Goal: Use online tool/utility: Use online tool/utility

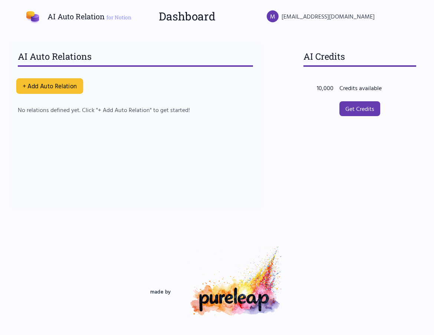
click at [66, 85] on button "+ Add Auto Relation" at bounding box center [49, 86] width 67 height 16
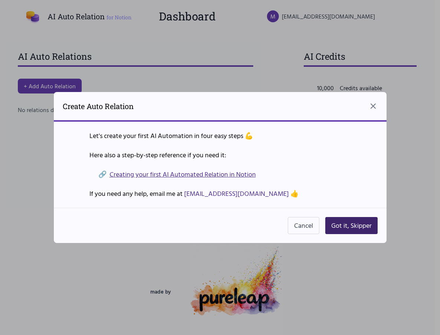
click at [359, 226] on button "Got it, Skipper" at bounding box center [351, 225] width 52 height 17
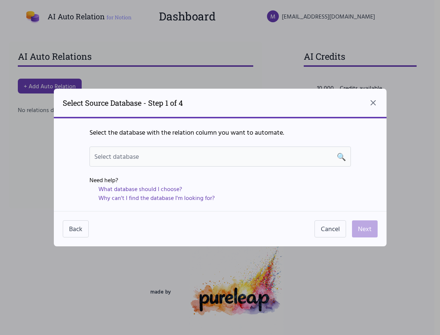
click at [292, 159] on div "Select database 🔍" at bounding box center [220, 156] width 252 height 10
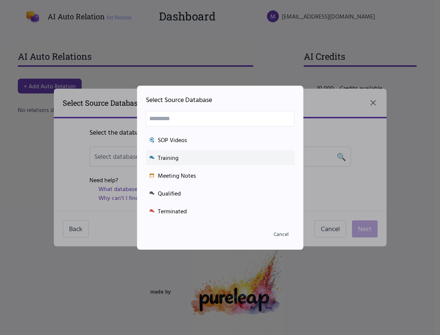
click at [224, 160] on div "Training" at bounding box center [220, 157] width 142 height 9
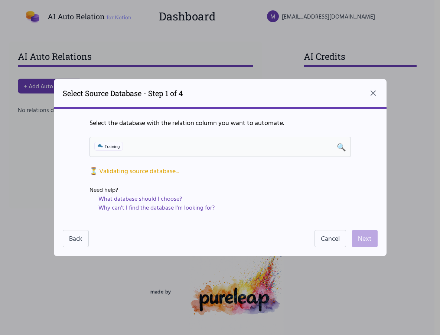
click at [246, 148] on div "Training 🔍" at bounding box center [220, 147] width 252 height 10
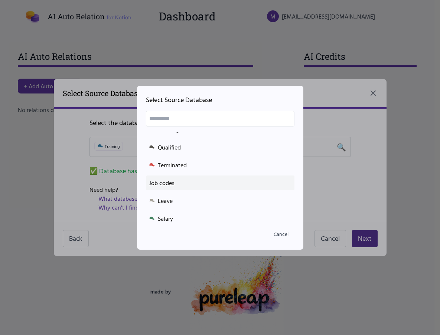
scroll to position [50, 0]
click at [223, 176] on div "Job codes" at bounding box center [220, 178] width 142 height 9
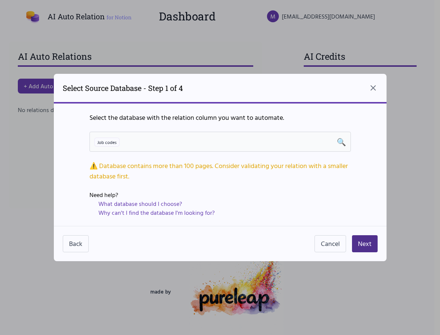
click at [338, 142] on span "🔍" at bounding box center [341, 142] width 9 height 10
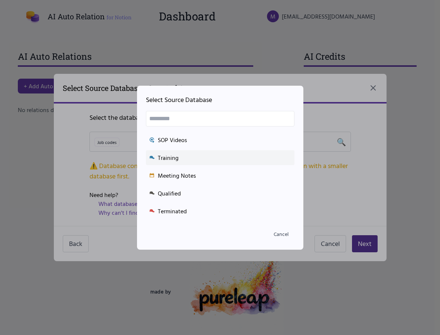
click at [226, 157] on div "Training" at bounding box center [220, 157] width 142 height 9
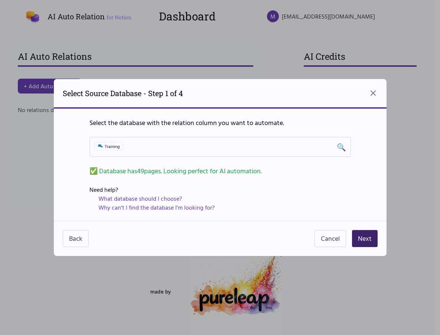
click at [369, 239] on button "Next" at bounding box center [365, 238] width 26 height 17
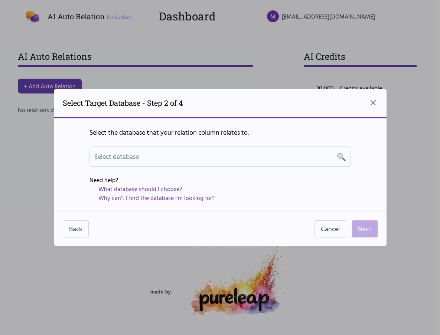
click at [263, 155] on div "Select database 🔍" at bounding box center [220, 156] width 252 height 10
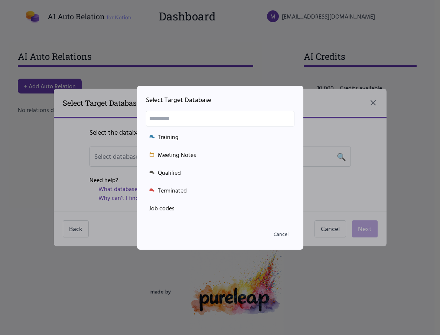
scroll to position [104, 0]
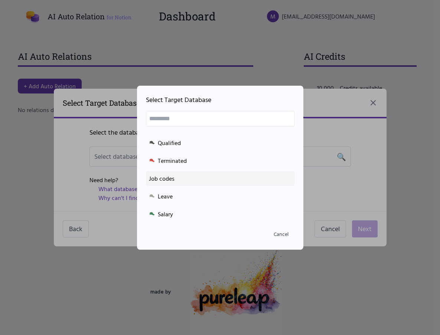
click at [240, 183] on div "Job codes" at bounding box center [220, 178] width 142 height 9
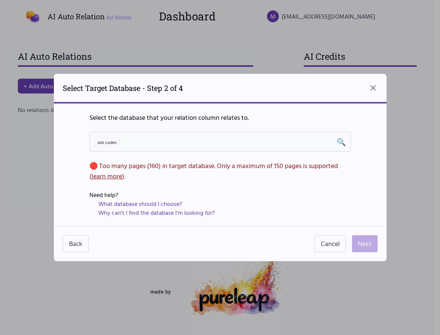
click at [342, 142] on span "🔍" at bounding box center [341, 142] width 9 height 10
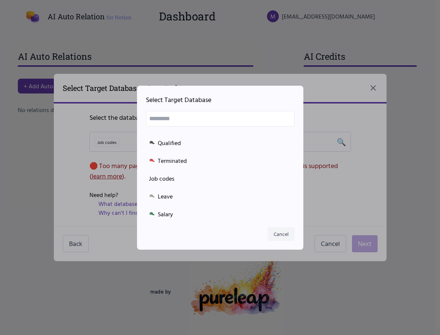
click at [277, 234] on button "Cancel" at bounding box center [281, 233] width 27 height 13
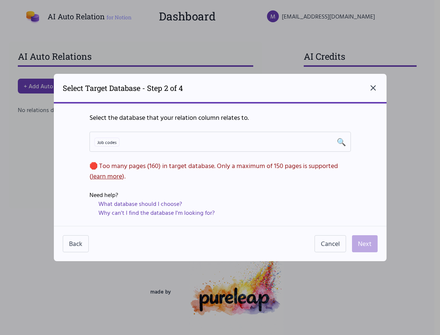
click at [374, 90] on icon "Close dialog" at bounding box center [372, 87] width 9 height 9
